Goal: Information Seeking & Learning: Learn about a topic

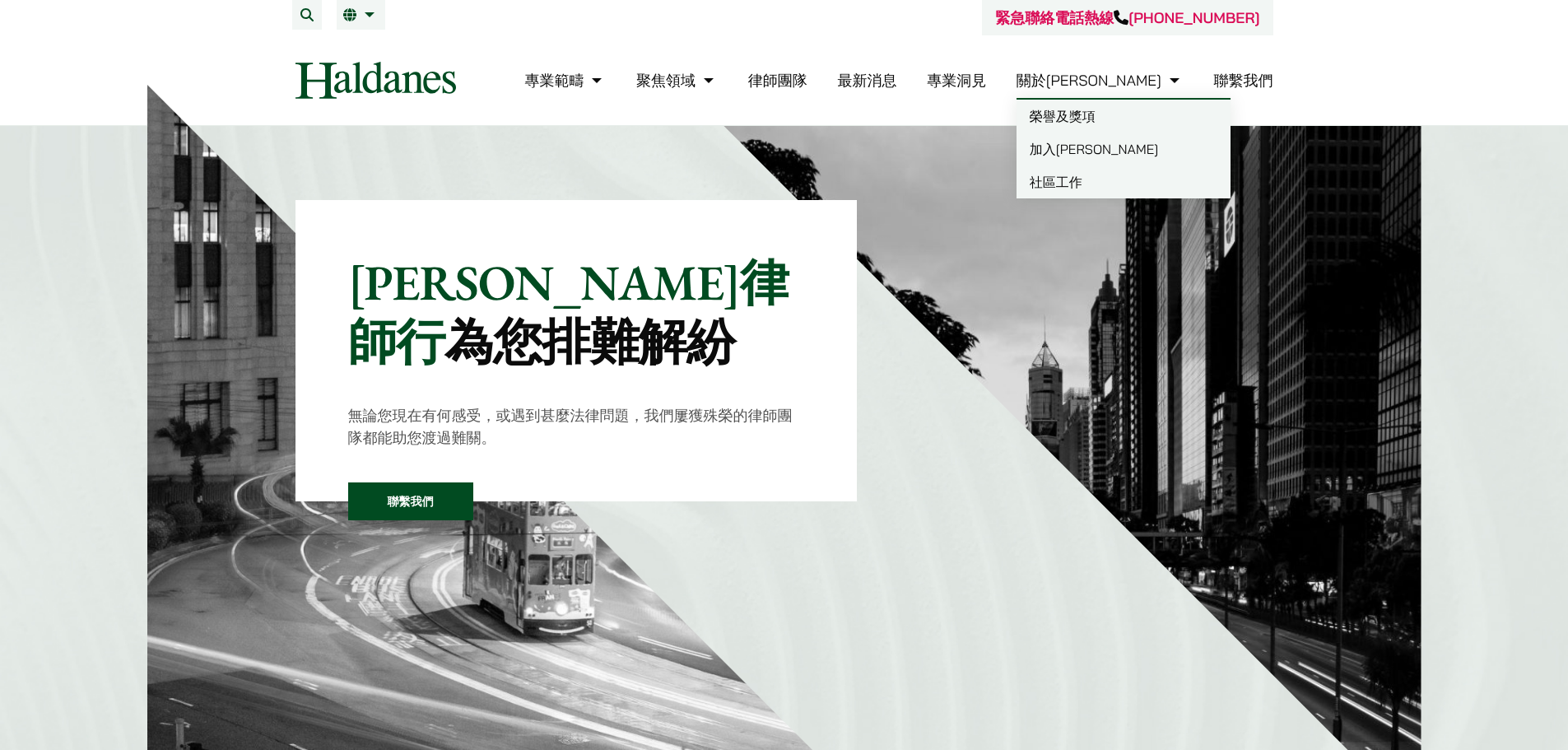
click at [1143, 139] on link "加入何敦" at bounding box center [1123, 148] width 214 height 33
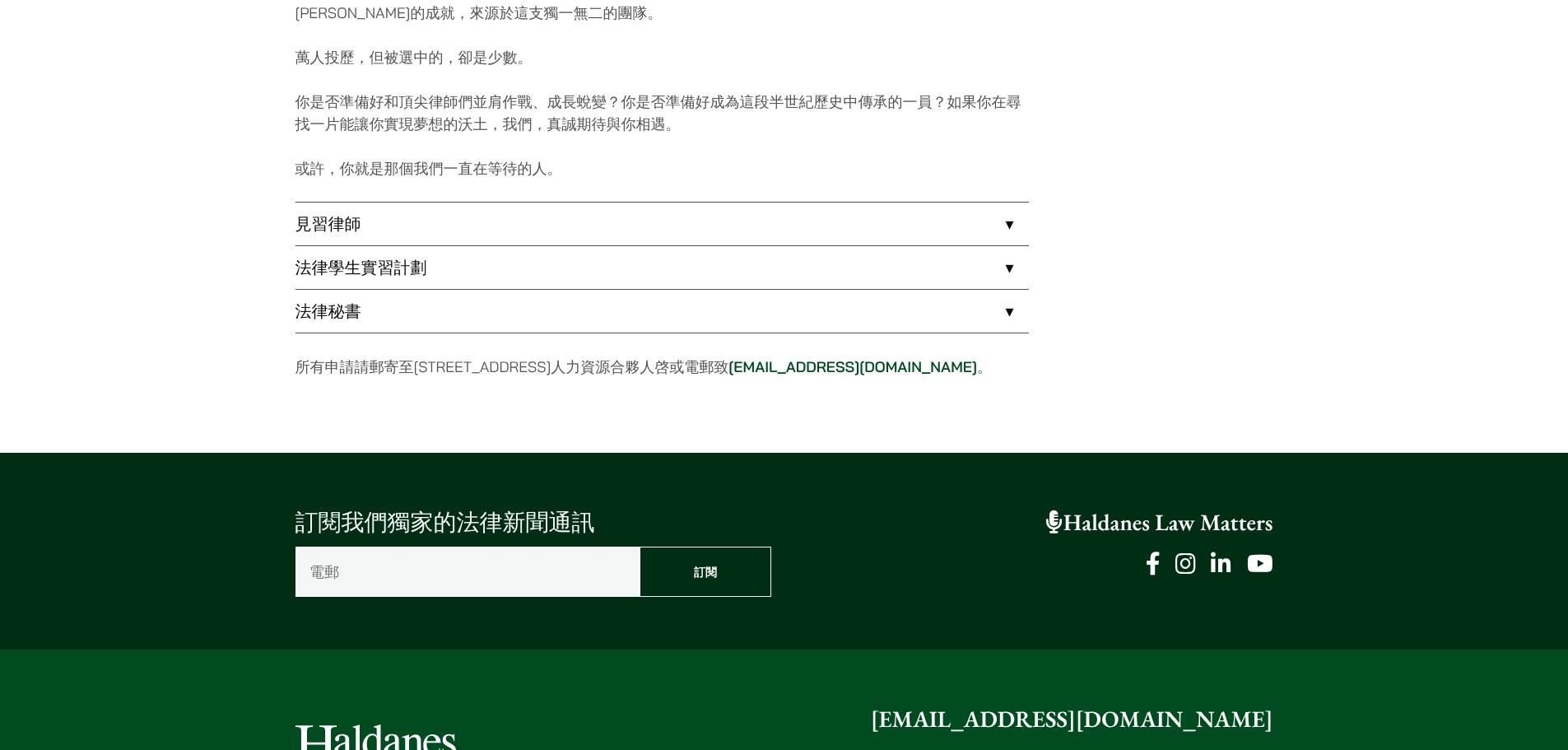
scroll to position [1317, 0]
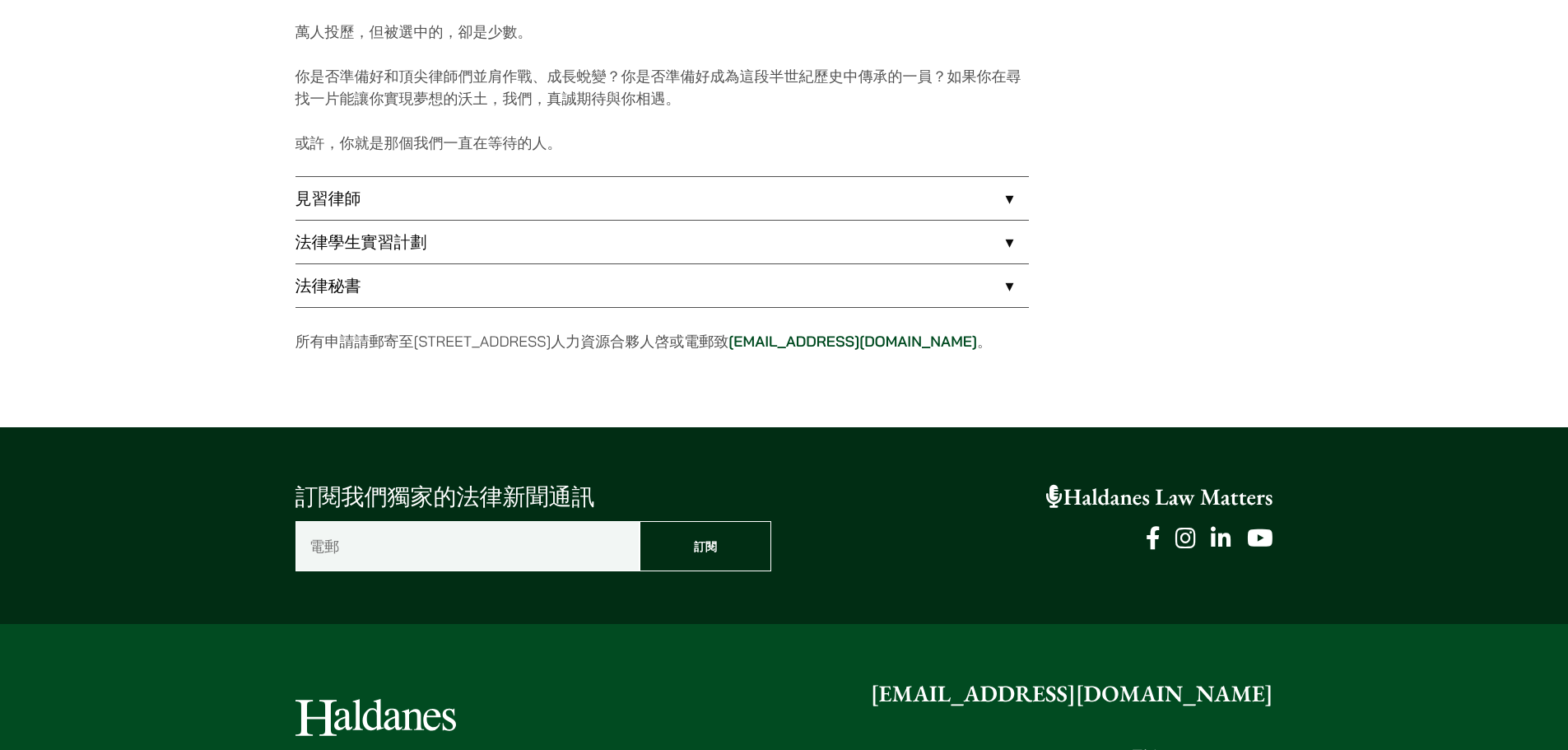
click at [609, 199] on link "見習律師" at bounding box center [663, 199] width 734 height 43
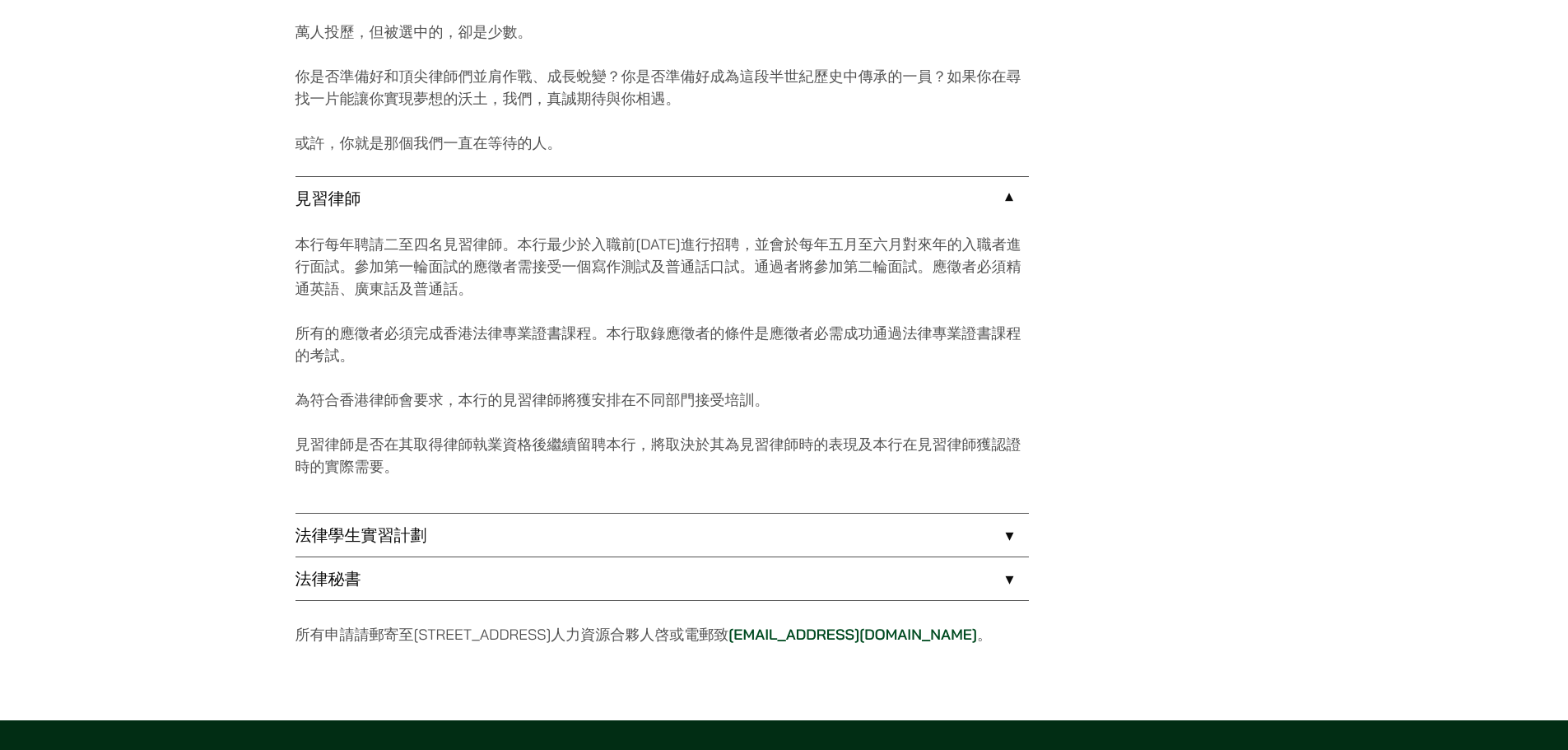
click at [655, 537] on link "法律學生實習計劃" at bounding box center [663, 535] width 734 height 43
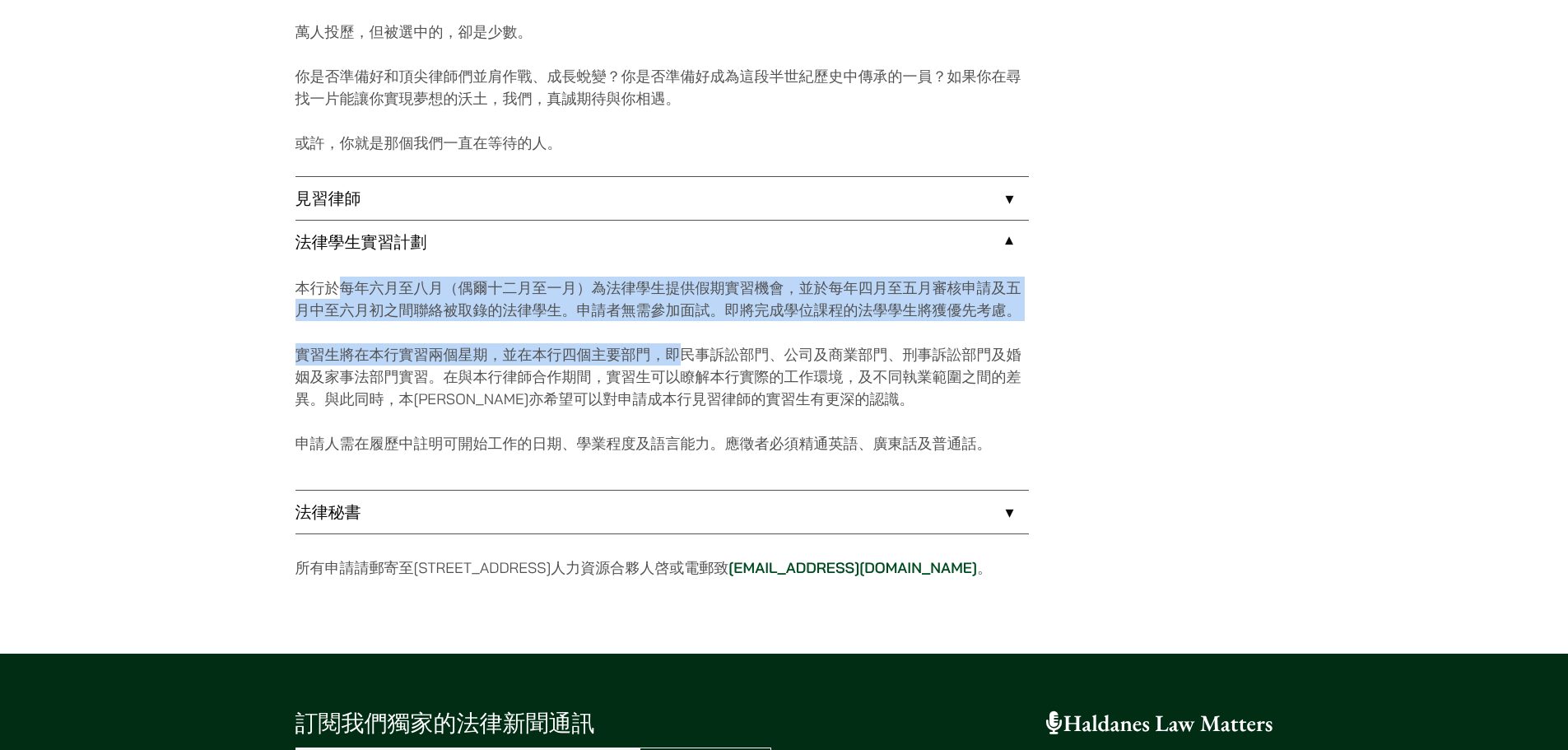
drag, startPoint x: 349, startPoint y: 290, endPoint x: 678, endPoint y: 362, distance: 336.8
click at [678, 362] on div "本行於每年六月至八月（偶爾十二月至一月）為法律學生提供假期實習機會，並於每年四月至五月審核申請及五月中至六月初之間聯絡被取錄的法律學生。申請者無需參加面試。即…" at bounding box center [663, 377] width 734 height 227
click at [678, 362] on p "實習生將在本行實習兩個星期，並在本行四個主要部門，即民事訴訟部門、公司及商業部門、刑事訴訟部門及婚姻及家事法部門實習。在與本行律師合作期間，實習生可以瞭解本行…" at bounding box center [663, 377] width 734 height 67
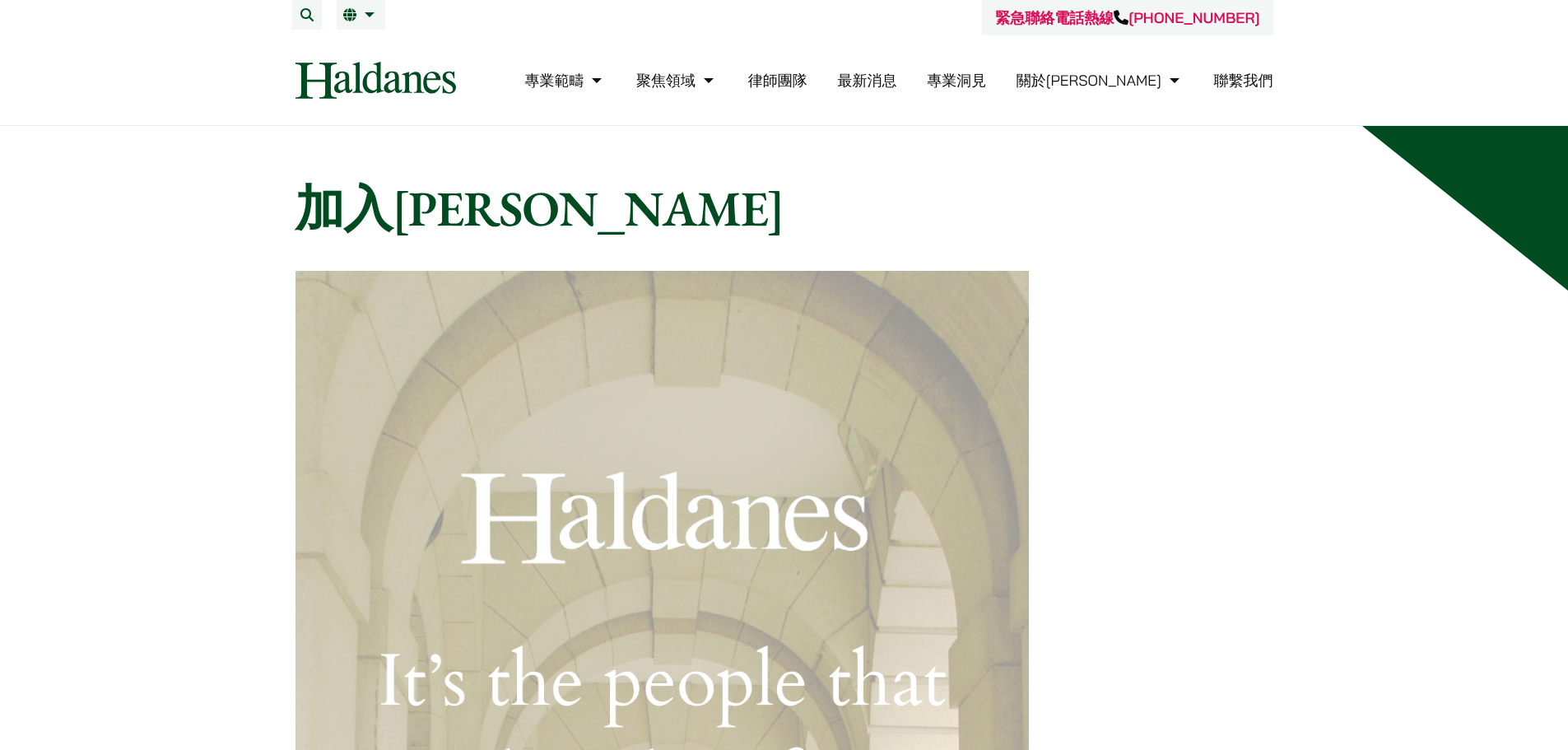
click at [660, 98] on div "專業範疇 反壟斷和競爭法 民事訴訟及爭議解決 公司及商業業務 刑事辯護 欺詐、資產追踪和追討 知識產權 婚姻及家事法 傳媒、娛樂及體育事務 私人客戶 物業及物…" at bounding box center [784, 80] width 1005 height 37
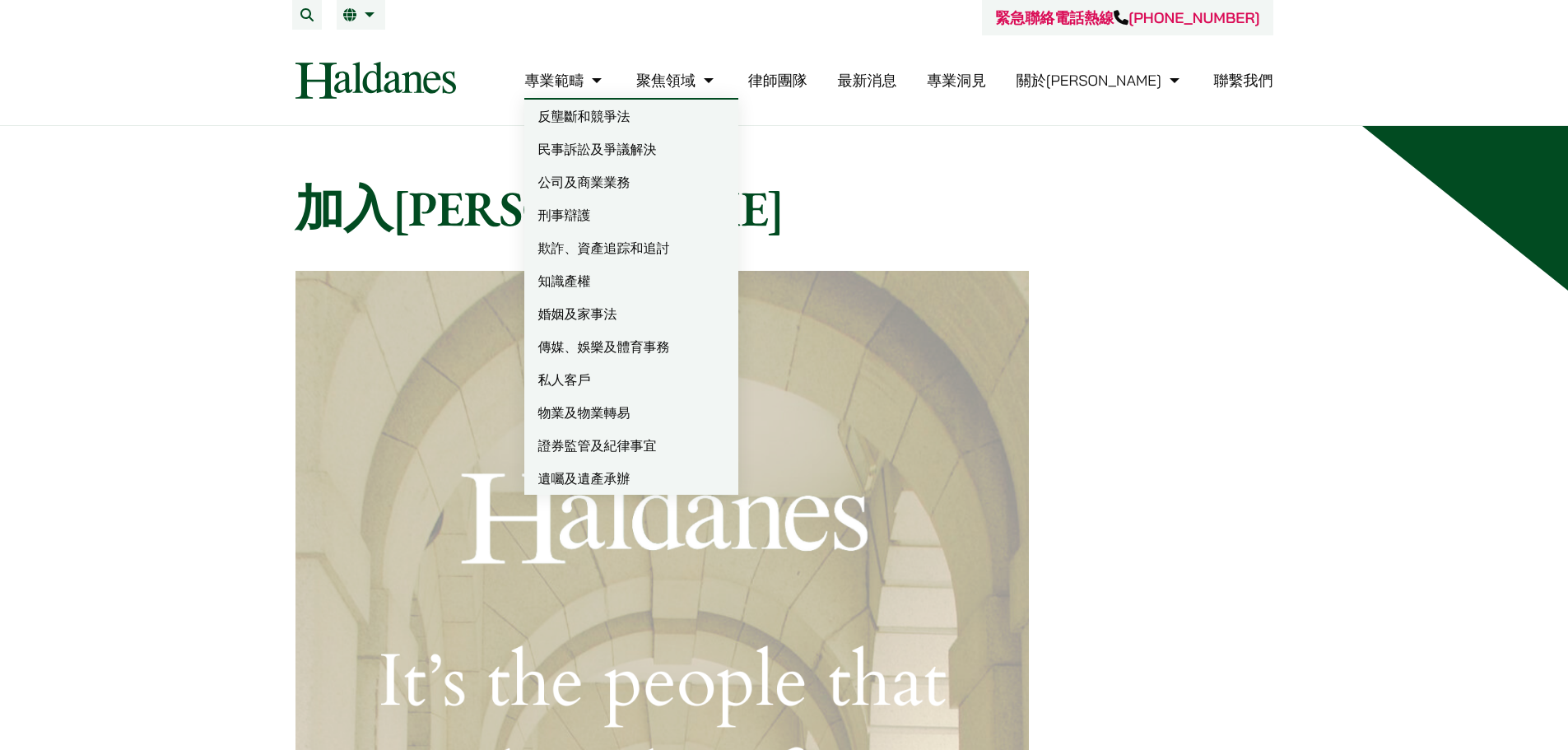
click at [606, 89] on link "專業範疇" at bounding box center [565, 80] width 82 height 19
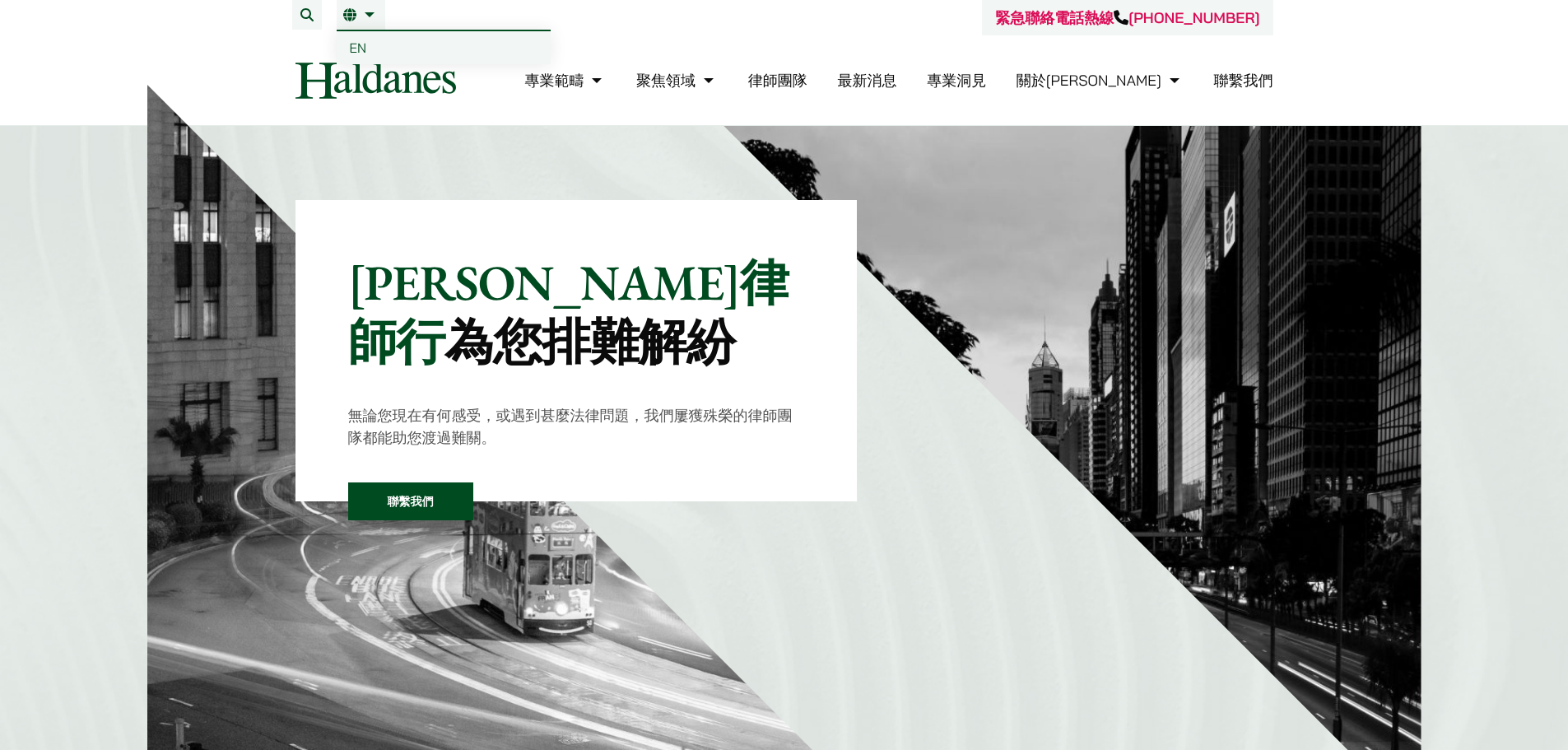
click at [368, 37] on link "EN" at bounding box center [443, 48] width 214 height 33
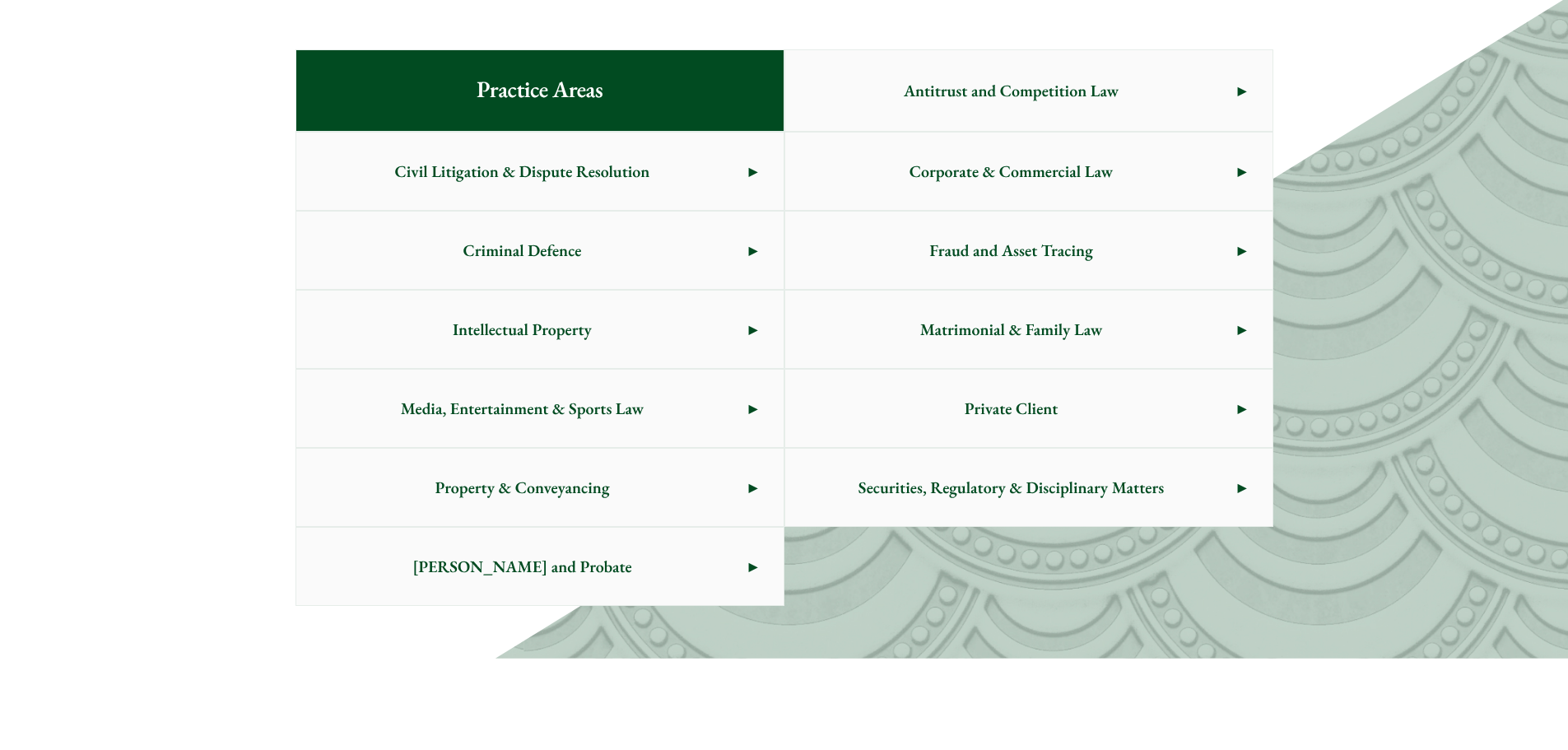
scroll to position [906, 0]
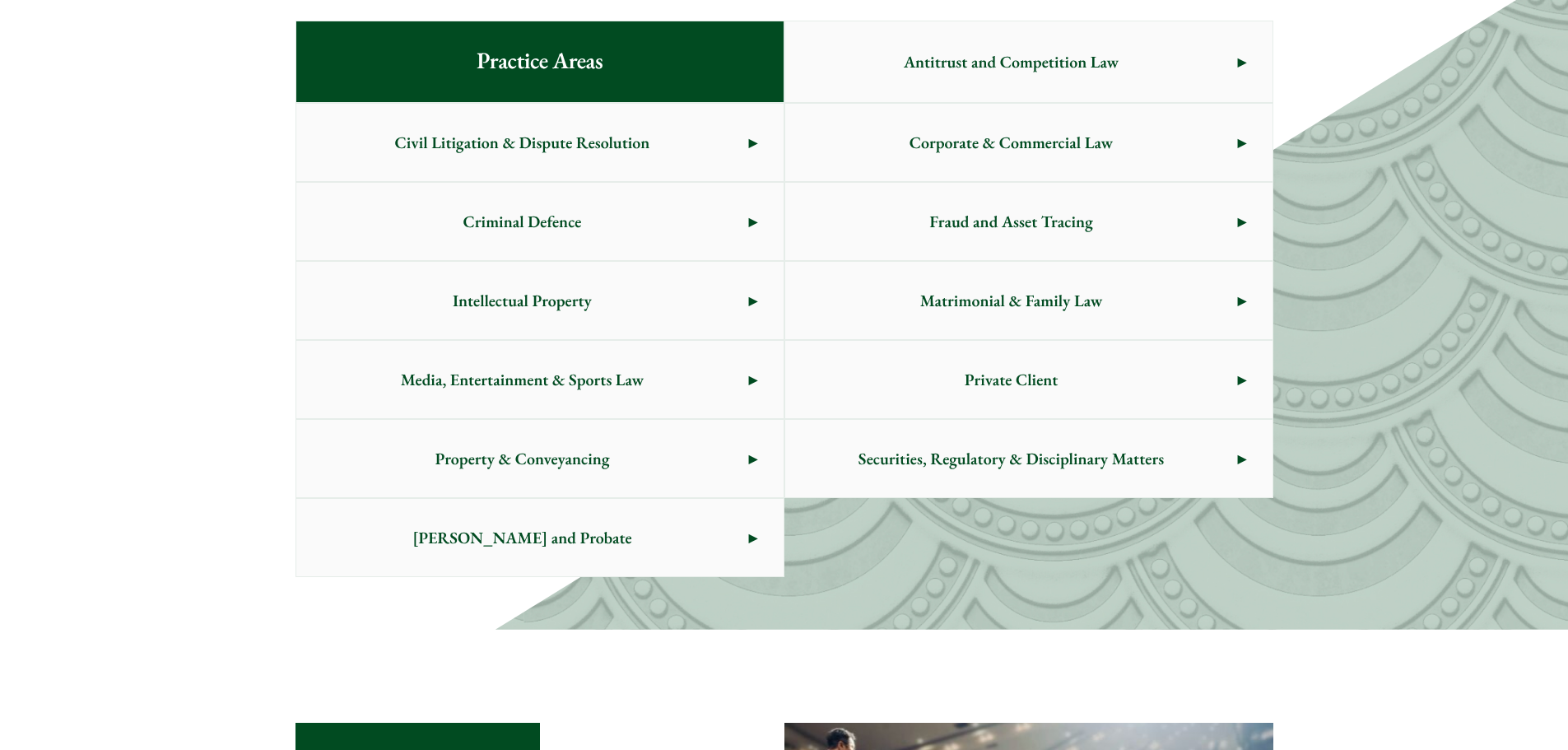
click at [676, 120] on span "Civil Litigation & Dispute Resolution" at bounding box center [522, 142] width 452 height 77
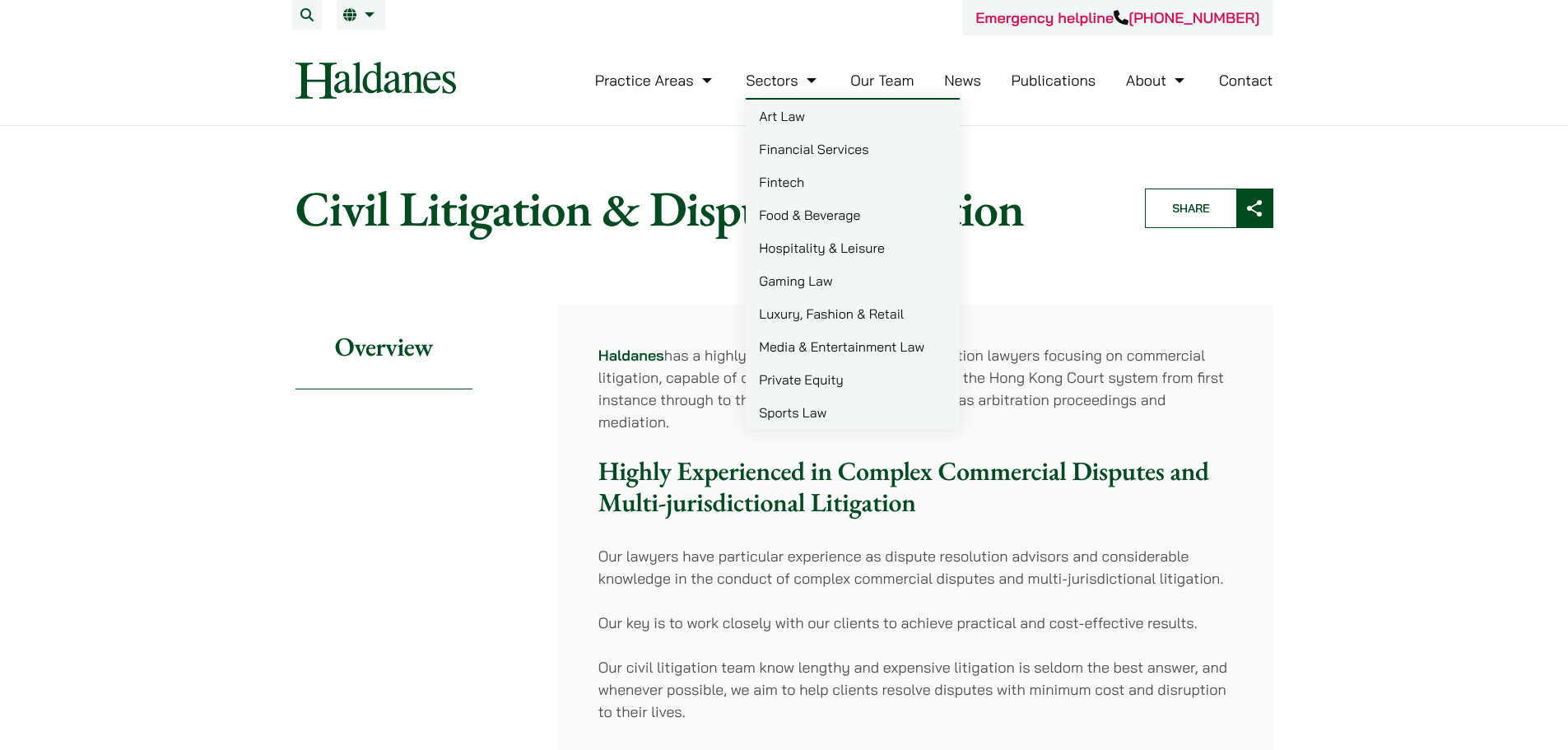
click at [771, 112] on link "Art Law" at bounding box center [852, 116] width 214 height 33
